Goal: Task Accomplishment & Management: Use online tool/utility

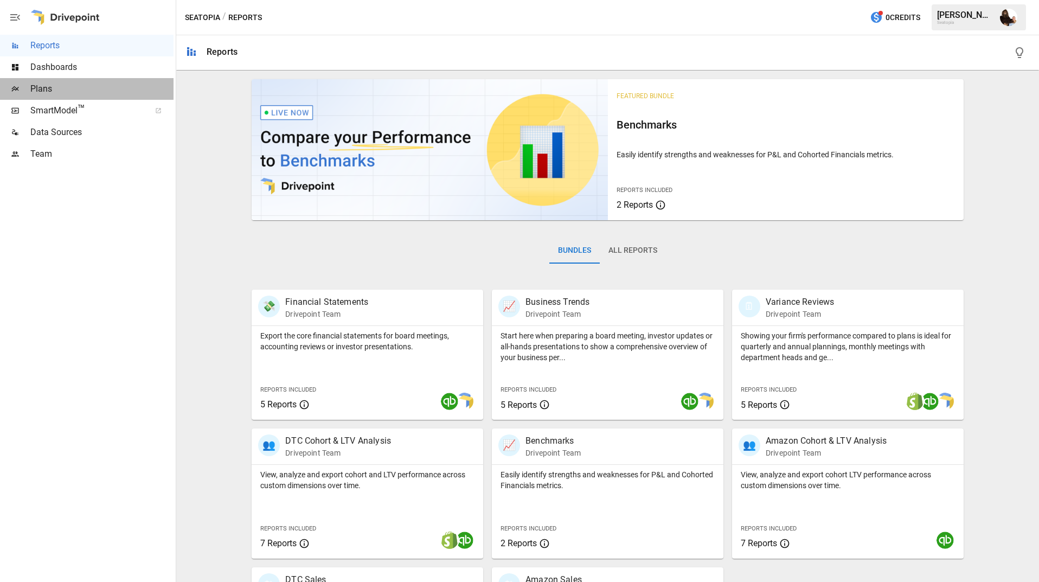
click at [69, 86] on span "Plans" at bounding box center [101, 88] width 143 height 13
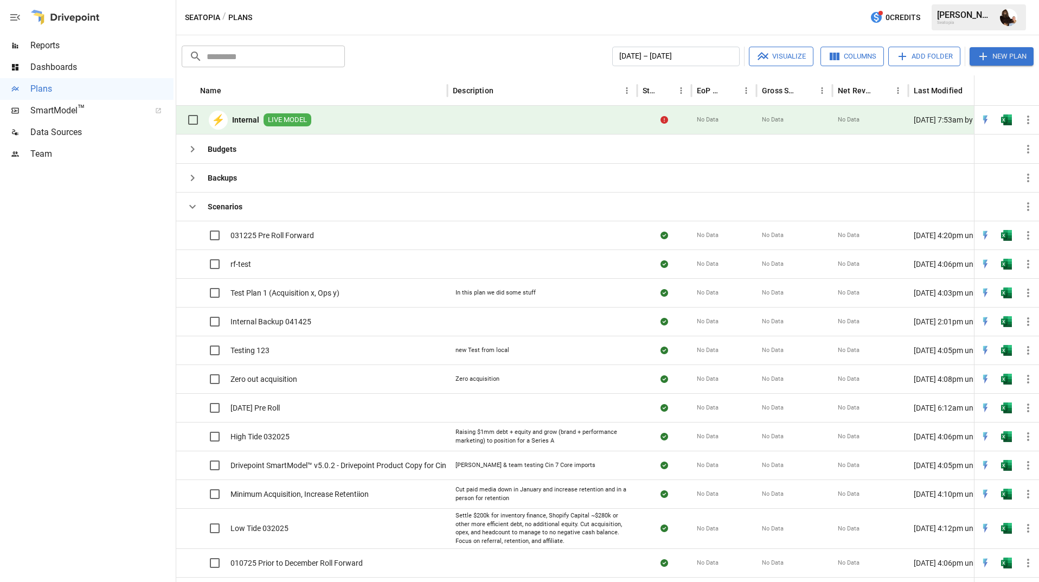
click at [1008, 0] on body "Reports Dashboards Plans SmartModel ™ Data Sources Team Seatopia / Plans 0 Cred…" at bounding box center [519, 0] width 1039 height 0
click at [1006, 118] on img "Open in Excel" at bounding box center [1006, 119] width 11 height 11
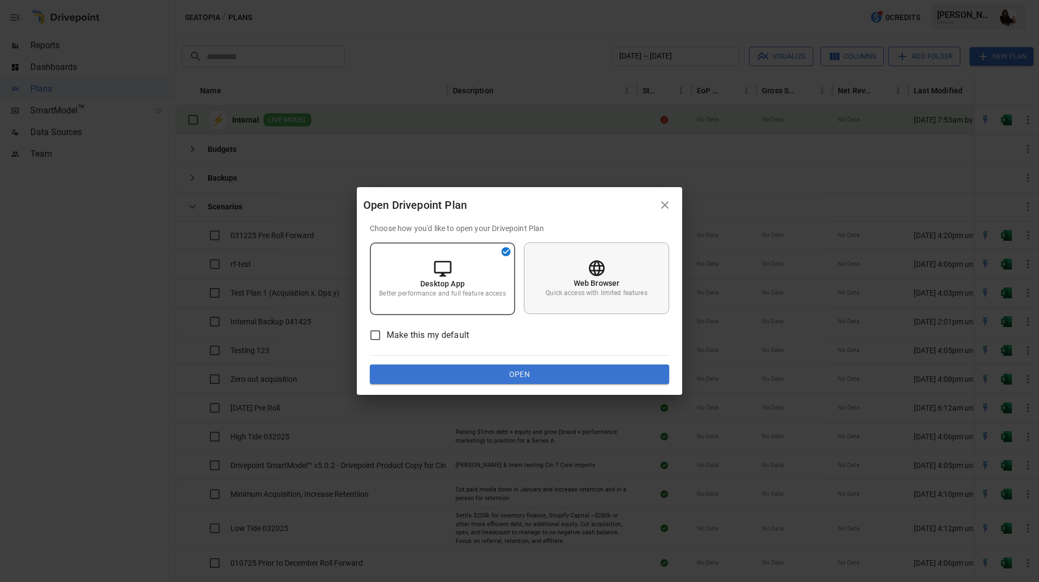
click at [640, 282] on div "Web Browser Quick access with limited features" at bounding box center [596, 278] width 145 height 72
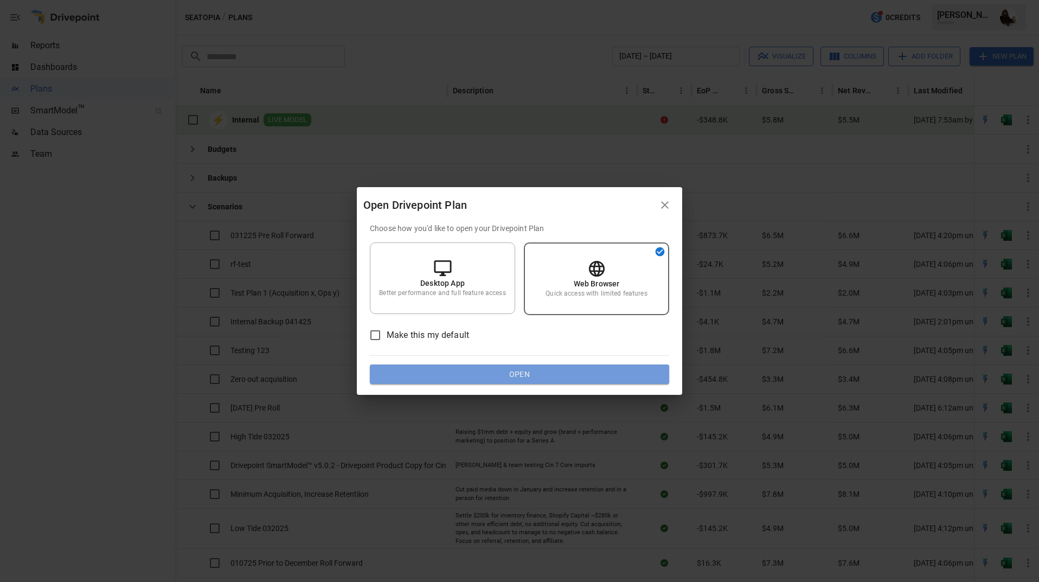
click at [516, 373] on button "Open" at bounding box center [519, 374] width 299 height 20
